Goal: Information Seeking & Learning: Learn about a topic

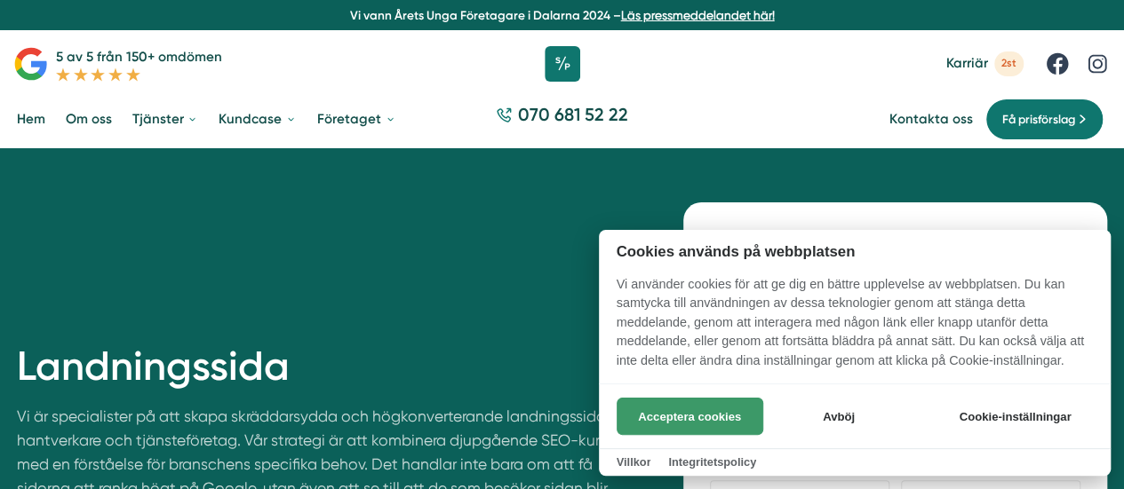
click at [705, 409] on button "Acceptera cookies" at bounding box center [690, 416] width 147 height 37
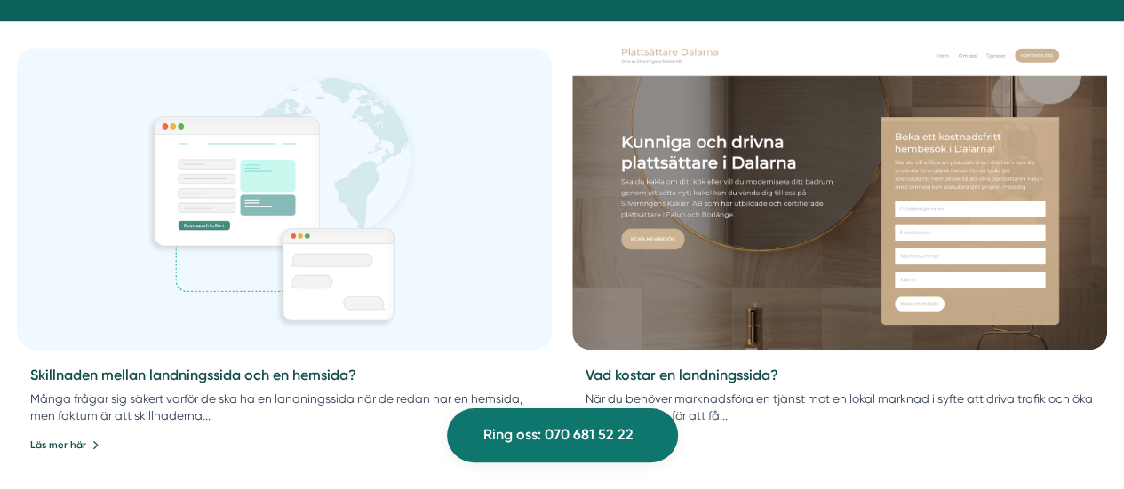
scroll to position [766, 0]
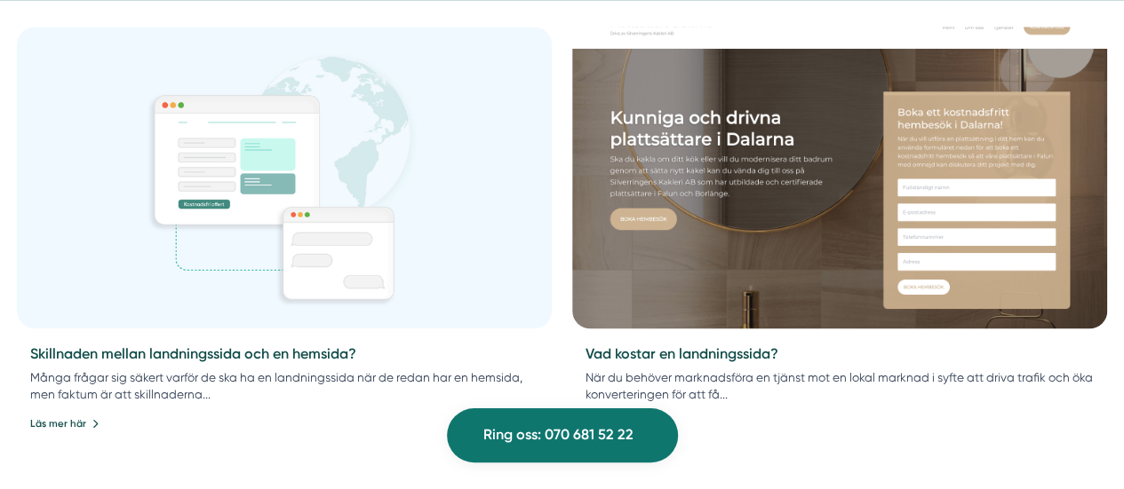
click at [769, 261] on img at bounding box center [839, 178] width 561 height 317
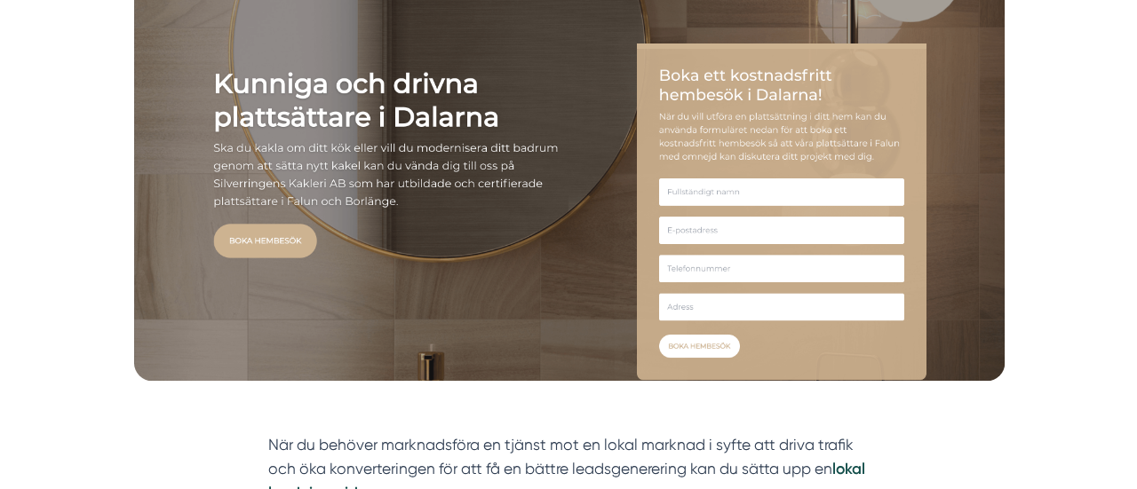
scroll to position [361, 0]
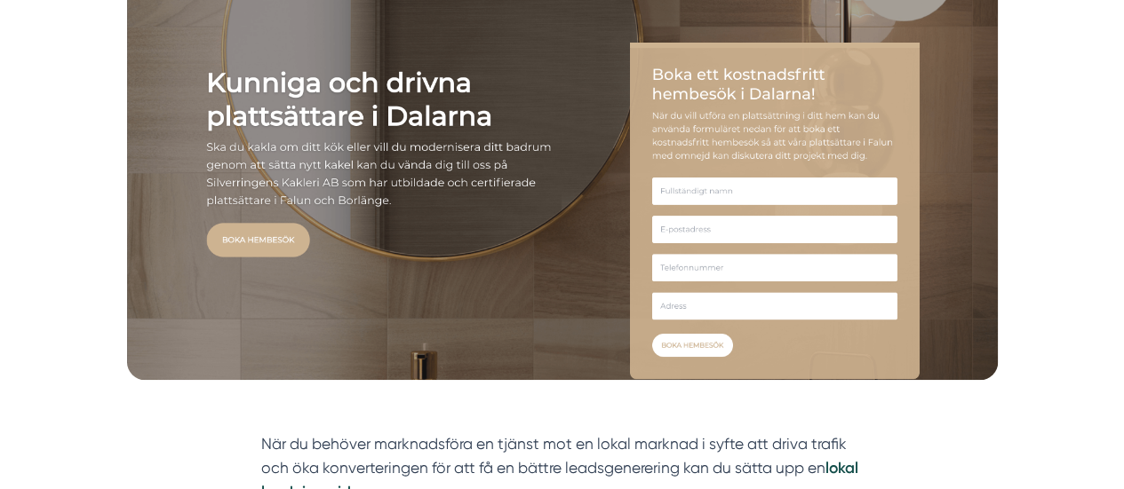
click at [263, 261] on img at bounding box center [562, 176] width 871 height 409
click at [234, 187] on img at bounding box center [562, 176] width 871 height 409
